Goal: Task Accomplishment & Management: Use online tool/utility

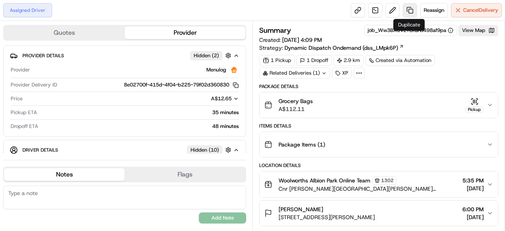
click at [409, 9] on link at bounding box center [410, 10] width 14 height 14
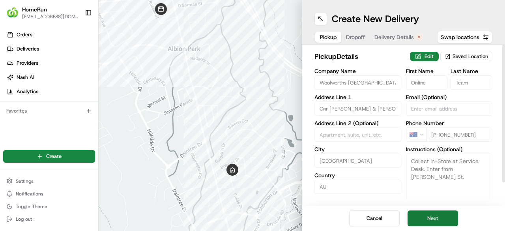
click at [436, 218] on button "Next" at bounding box center [432, 218] width 50 height 16
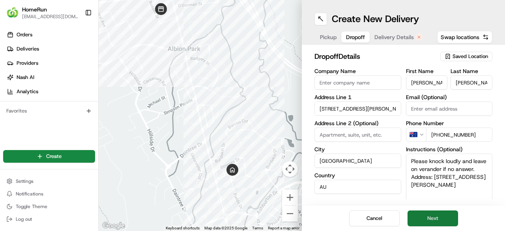
click at [436, 218] on button "Next" at bounding box center [432, 218] width 50 height 16
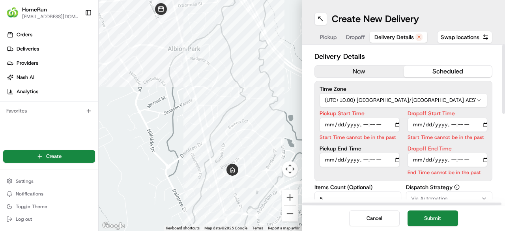
click at [362, 66] on button "now" at bounding box center [359, 71] width 89 height 12
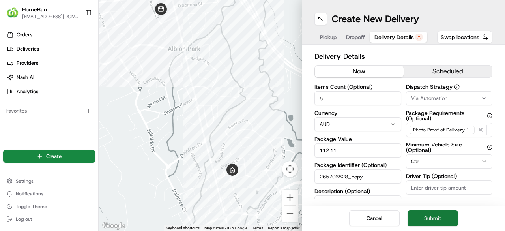
click at [441, 224] on button "Submit" at bounding box center [432, 218] width 50 height 16
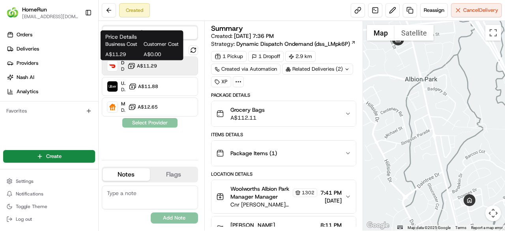
click at [147, 65] on span "A$11.29" at bounding box center [147, 66] width 20 height 6
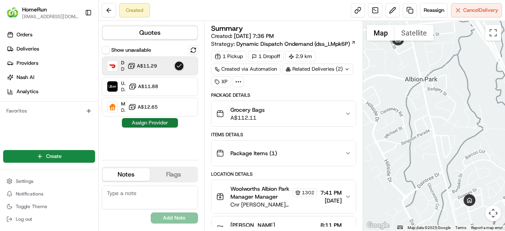
click at [156, 123] on button "Assign Provider" at bounding box center [150, 122] width 56 height 9
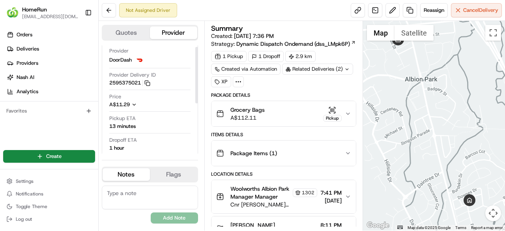
scroll to position [39, 0]
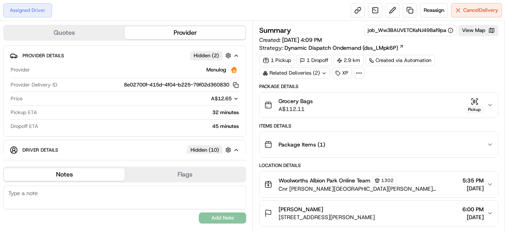
click at [294, 72] on div "Related Deliveries (2)" at bounding box center [294, 72] width 71 height 11
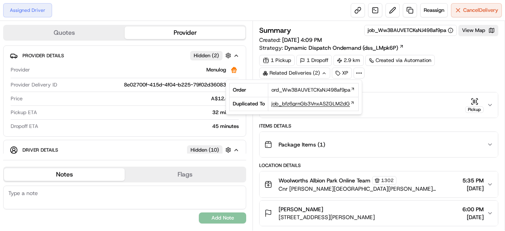
click at [296, 102] on span "job_bfz6grnGb3VnxASZGLM2dG" at bounding box center [310, 103] width 78 height 7
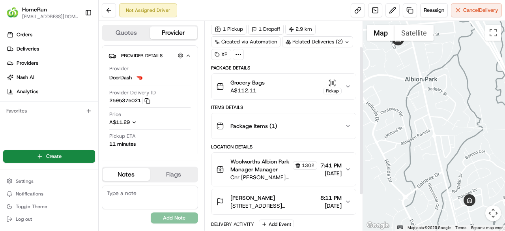
scroll to position [39, 0]
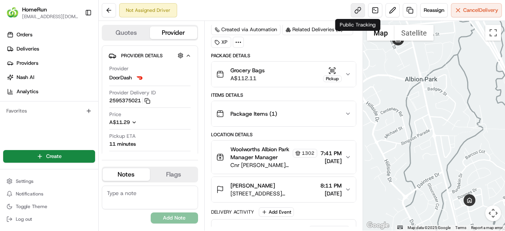
click at [357, 9] on link at bounding box center [357, 10] width 14 height 14
